Goal: Transaction & Acquisition: Obtain resource

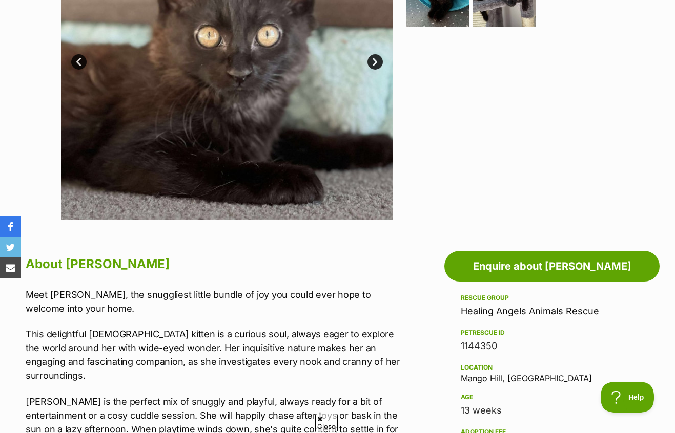
scroll to position [218, 0]
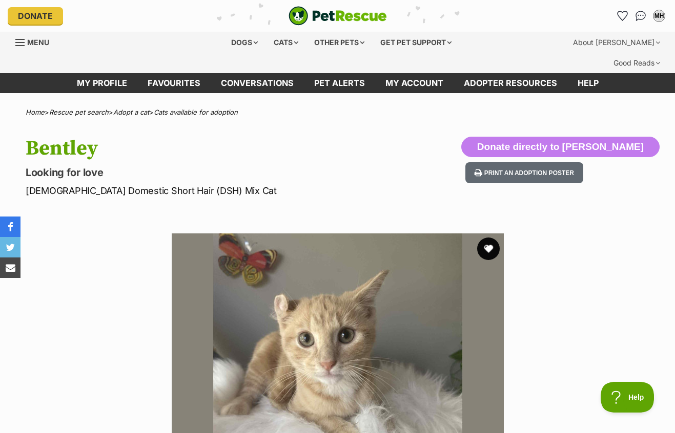
click at [487, 238] on button "favourite" at bounding box center [488, 249] width 23 height 23
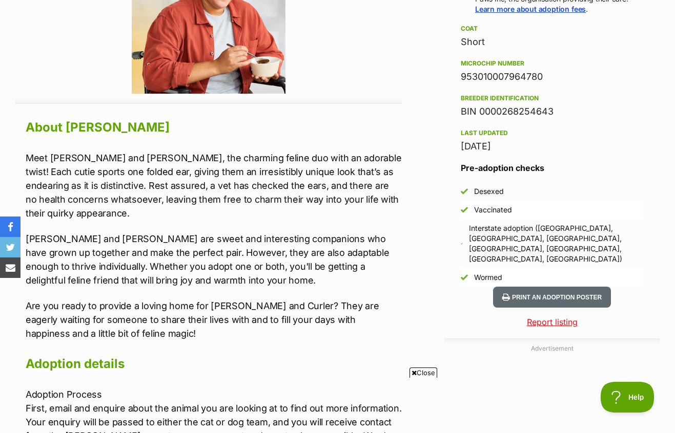
scroll to position [819, 0]
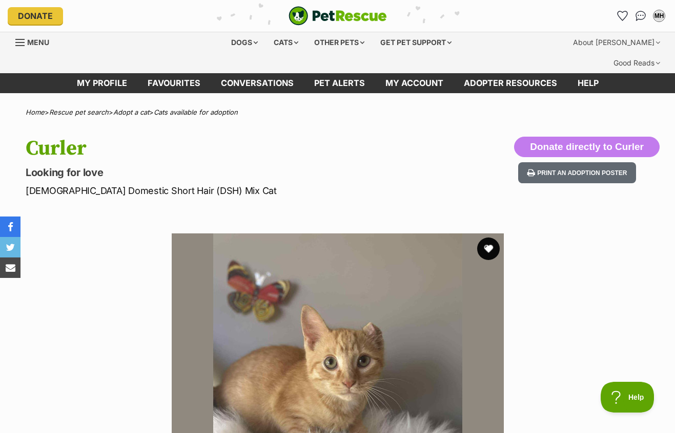
click at [485, 238] on button "favourite" at bounding box center [488, 249] width 23 height 23
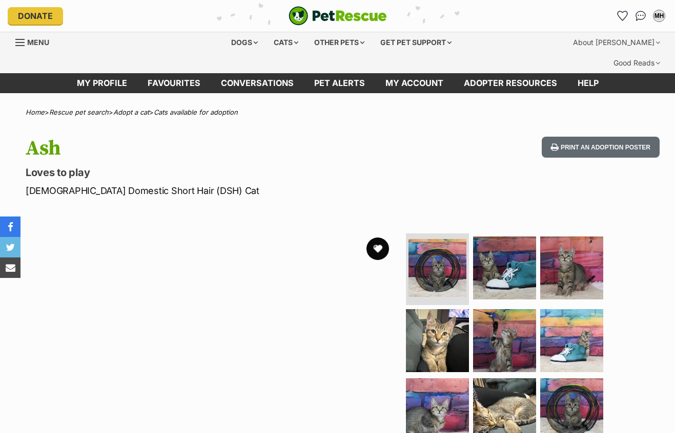
click at [378, 238] on button "favourite" at bounding box center [377, 249] width 23 height 23
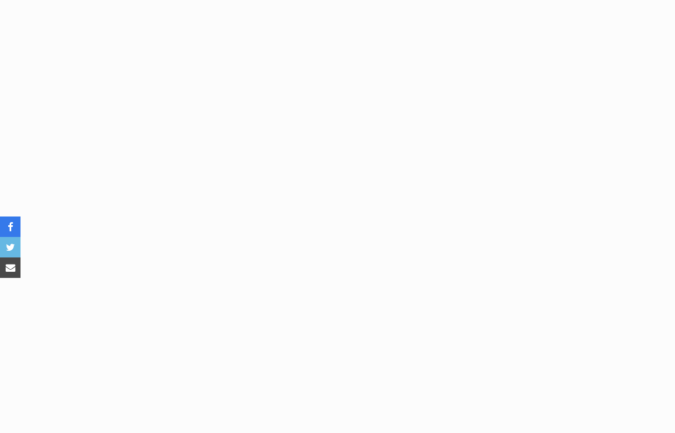
scroll to position [1883, 0]
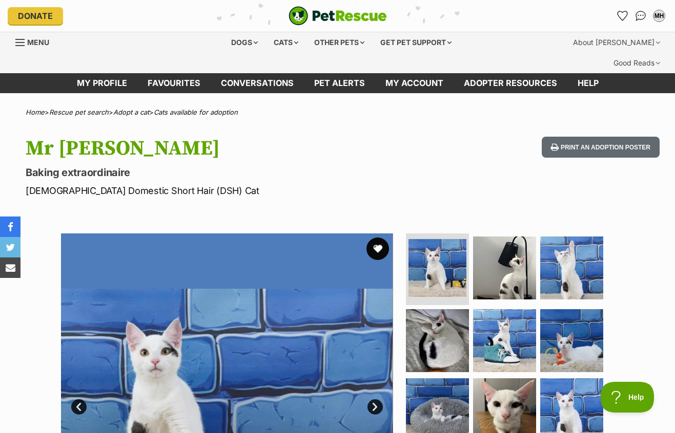
click at [378, 238] on button "favourite" at bounding box center [377, 249] width 23 height 23
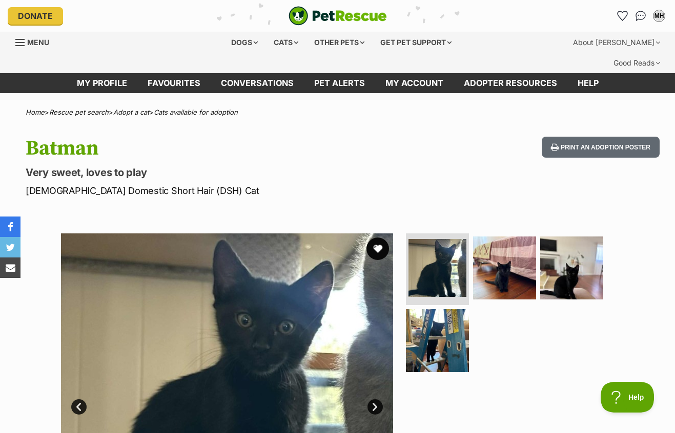
click at [375, 238] on button "favourite" at bounding box center [377, 249] width 23 height 23
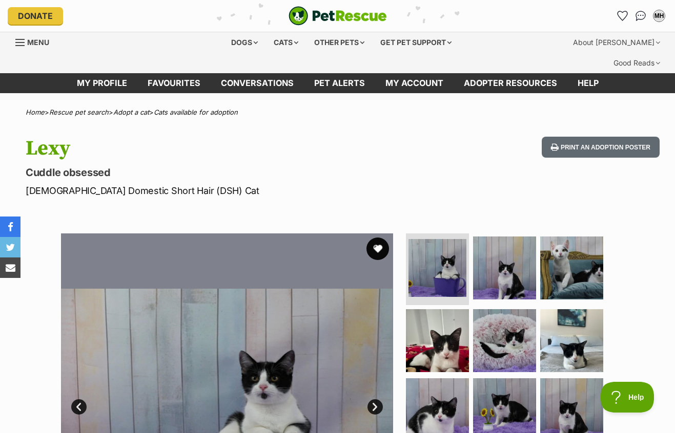
click at [373, 238] on button "favourite" at bounding box center [377, 249] width 23 height 23
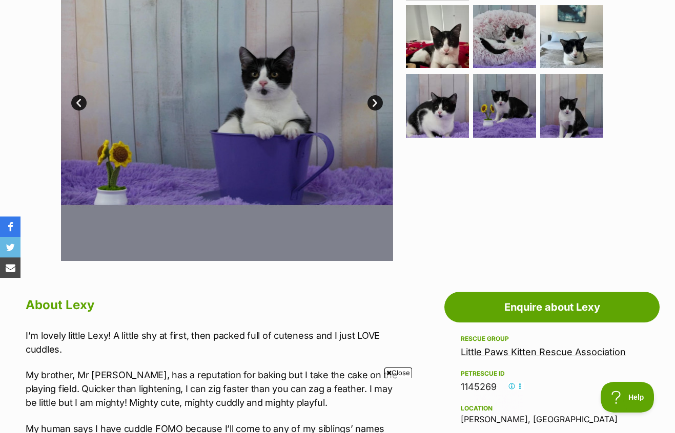
scroll to position [304, 0]
click at [372, 95] on link "Next" at bounding box center [374, 102] width 15 height 15
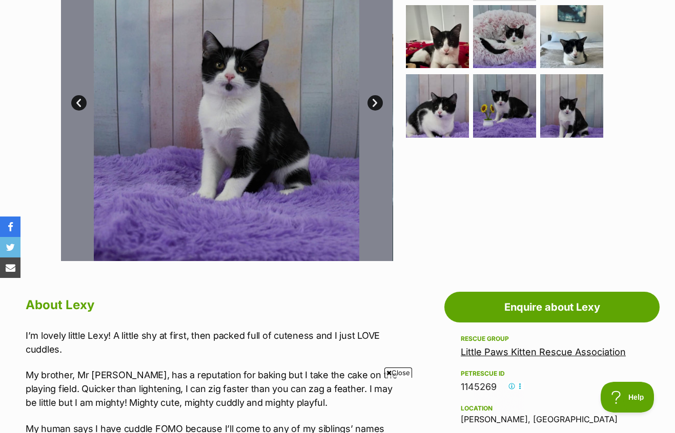
click at [372, 95] on link "Next" at bounding box center [374, 102] width 15 height 15
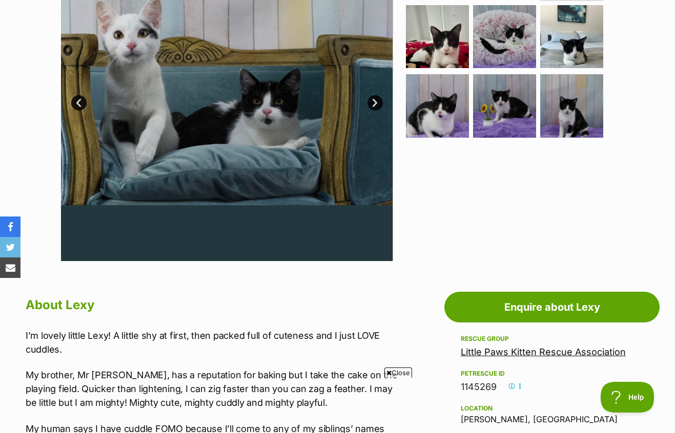
click at [372, 95] on link "Next" at bounding box center [374, 102] width 15 height 15
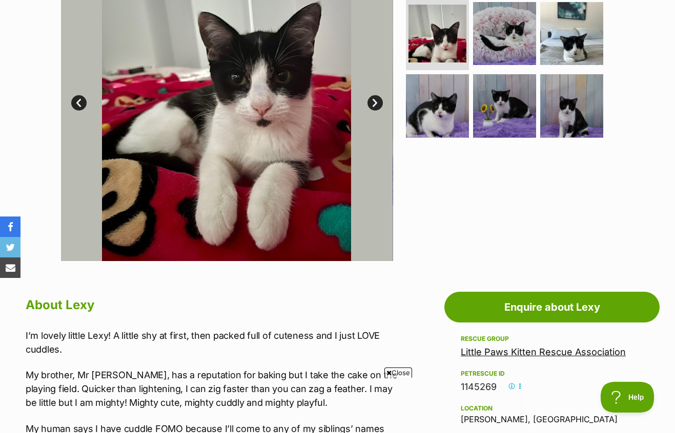
click at [373, 95] on link "Next" at bounding box center [374, 102] width 15 height 15
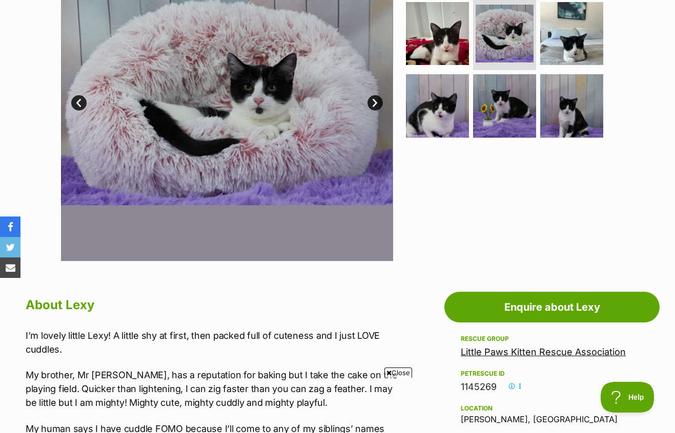
click at [373, 95] on link "Next" at bounding box center [374, 102] width 15 height 15
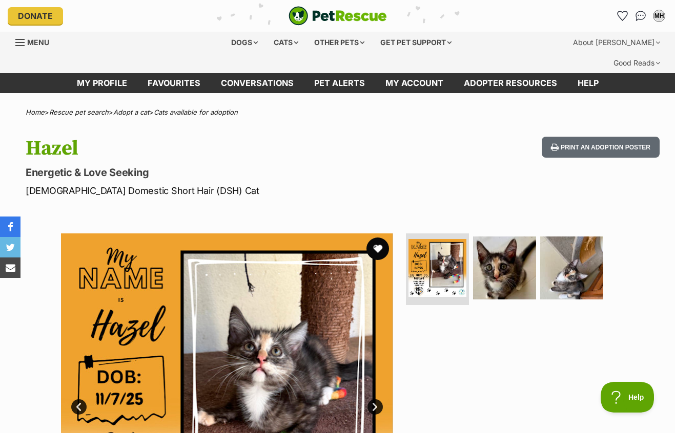
click at [374, 238] on button "favourite" at bounding box center [377, 249] width 23 height 23
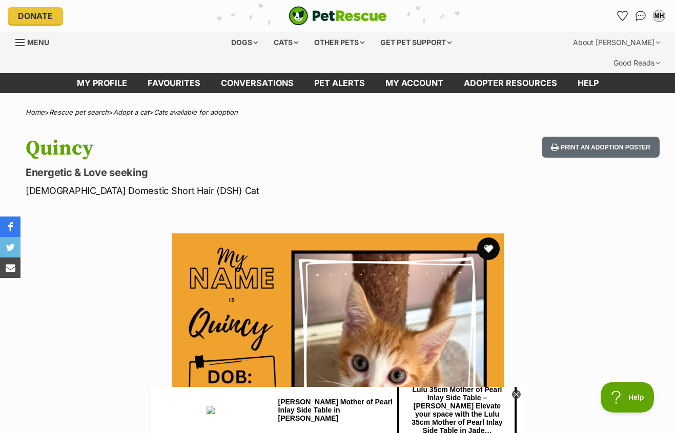
click at [493, 238] on button "favourite" at bounding box center [488, 249] width 23 height 23
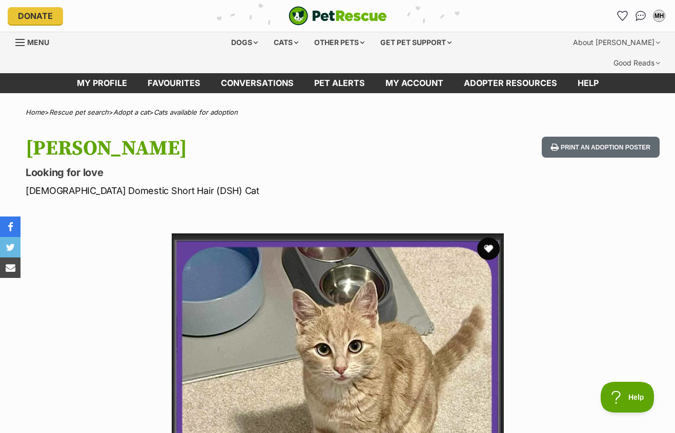
click at [486, 238] on button "favourite" at bounding box center [488, 249] width 23 height 23
